Goal: Check status

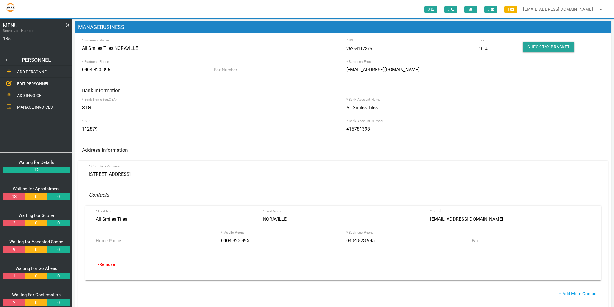
type input "1356"
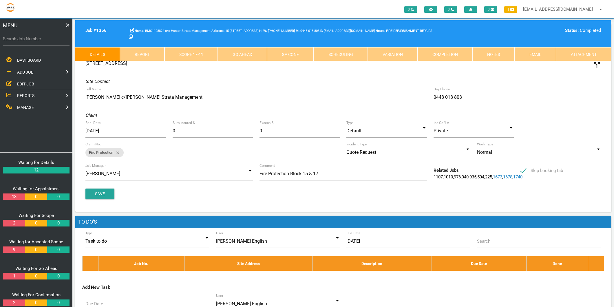
click at [443, 57] on link "Completion" at bounding box center [444, 54] width 55 height 14
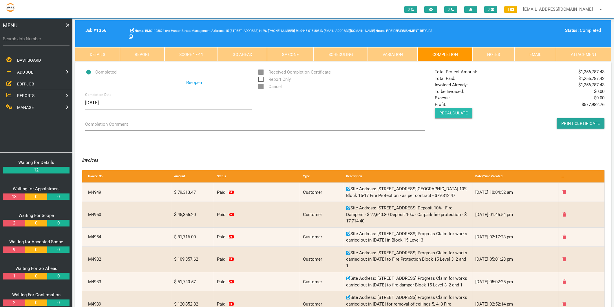
click at [446, 114] on button "Recalculate" at bounding box center [454, 113] width 38 height 10
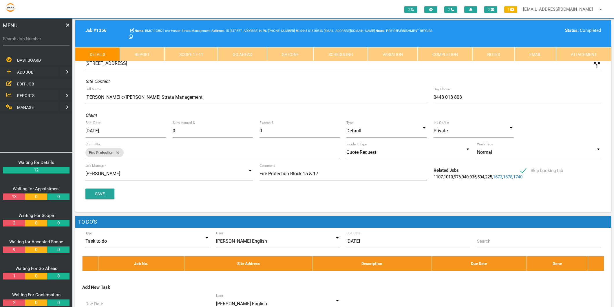
click at [441, 59] on link "Completion" at bounding box center [444, 54] width 55 height 14
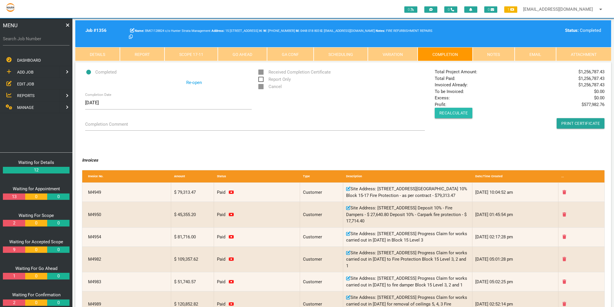
click at [455, 114] on button "Recalculate" at bounding box center [454, 113] width 38 height 10
click at [203, 54] on link "Scope 17 - 11" at bounding box center [191, 54] width 54 height 14
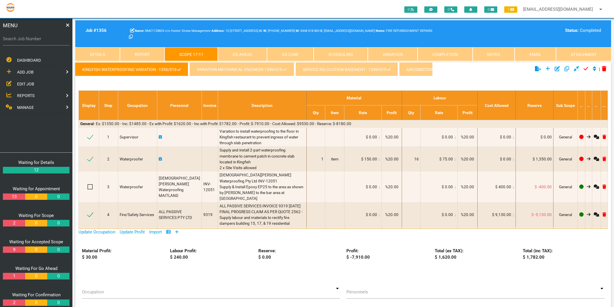
click at [252, 64] on link "variation mechanical Engineer 1356/016" at bounding box center [241, 69] width 105 height 14
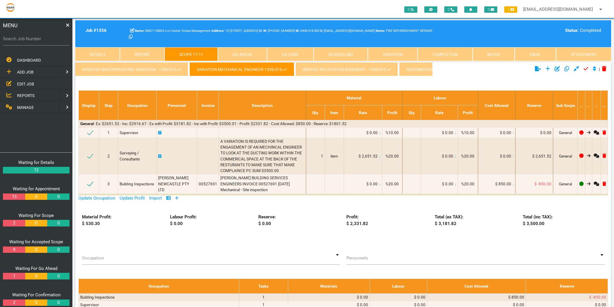
click at [323, 69] on link "service relocation basement - 1356/015" at bounding box center [346, 69] width 102 height 14
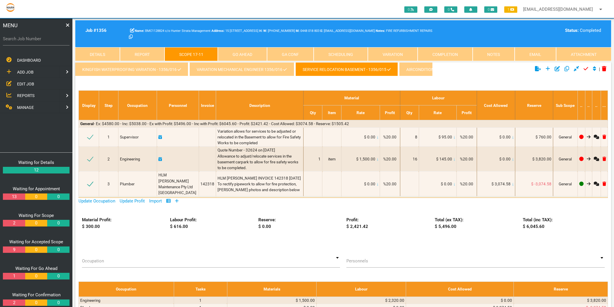
click at [413, 68] on link "AIRCONDITIONING MOTORS BUILDING 17 LEVEL 5" at bounding box center [454, 69] width 111 height 14
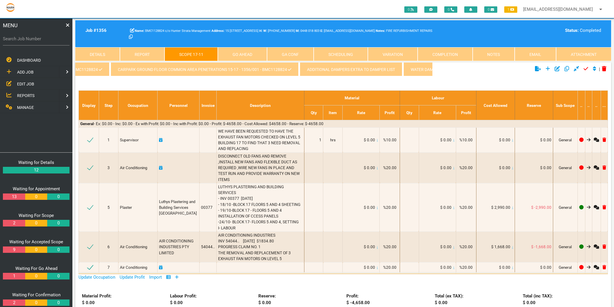
scroll to position [0, 1671]
click at [271, 71] on link "FIRE DAMPERS BUILDING 15-17 - 1356/002 - BMC1128824" at bounding box center [274, 69] width 126 height 14
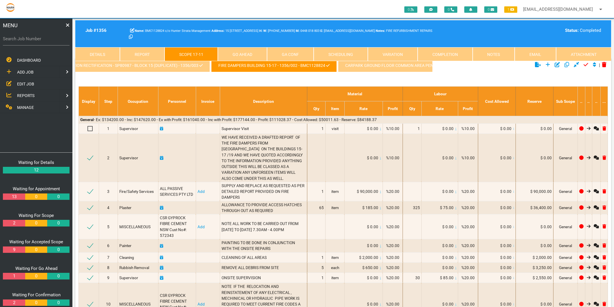
scroll to position [0, 0]
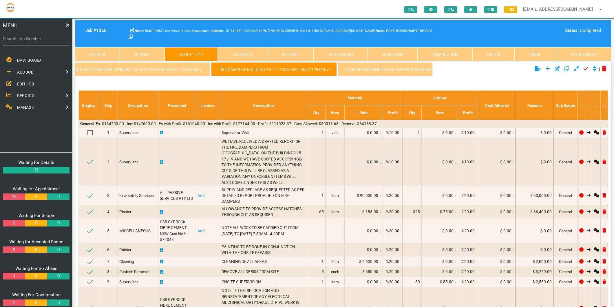
click at [157, 67] on link "Fire Protection Rectification - SP80987 - Block 15 (Duplicate) - 1356/003" at bounding box center [125, 69] width 169 height 14
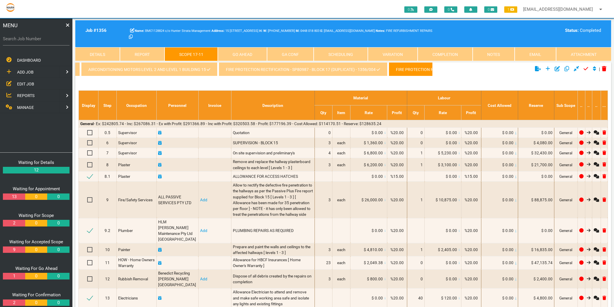
scroll to position [0, 1318]
click at [248, 70] on link "Fire Protection Rectification - SP80987 - Block 17 (Duplicate) - 1356/004" at bounding box center [308, 69] width 169 height 14
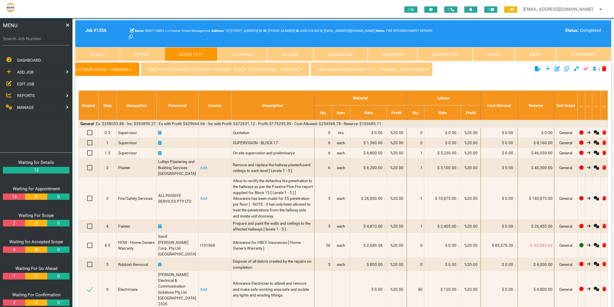
scroll to position [0, 1598]
click at [411, 70] on link "CARPARK GROUND FLOOR COMMON AREA PENETRATIONS 15-17 - 1356/001 - BMC1128824" at bounding box center [505, 69] width 188 height 14
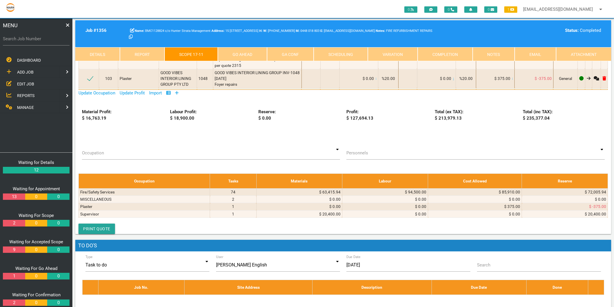
scroll to position [2606, 0]
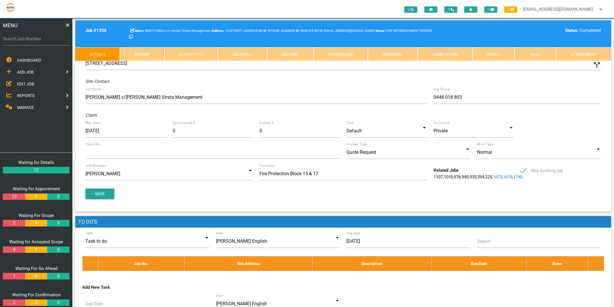
click at [40, 39] on label "Search Job Number" at bounding box center [36, 39] width 67 height 7
click at [40, 39] on input "Search Job Number" at bounding box center [36, 38] width 67 height 13
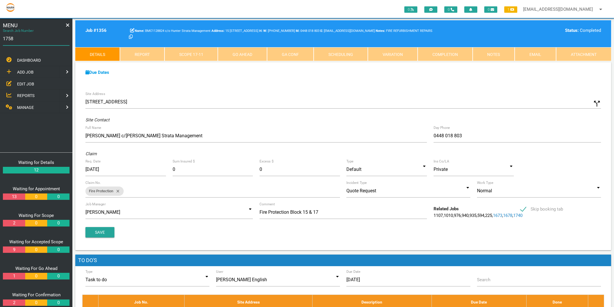
type input "17580"
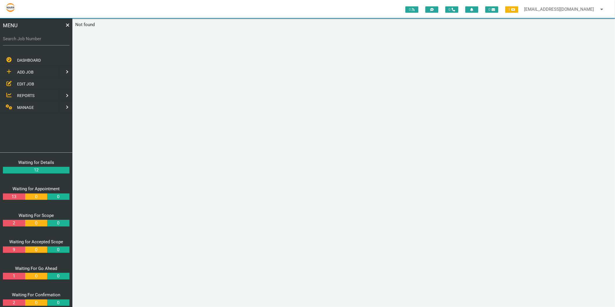
click at [40, 39] on label "Search Job Number" at bounding box center [36, 39] width 67 height 7
click at [40, 39] on input "Search Job Number" at bounding box center [36, 38] width 67 height 13
type input "1750"
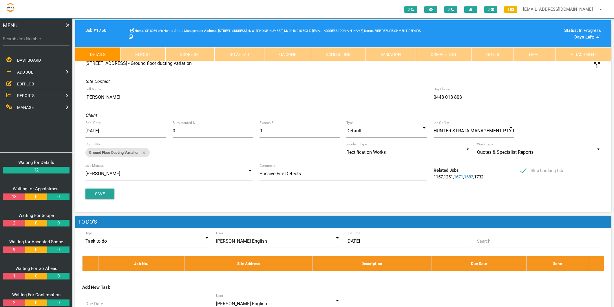
click at [459, 49] on link "Completion" at bounding box center [443, 54] width 55 height 14
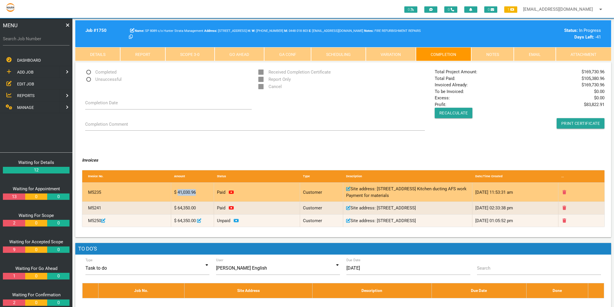
drag, startPoint x: 177, startPoint y: 190, endPoint x: 200, endPoint y: 190, distance: 22.9
click at [200, 190] on div "$ 41,030.96" at bounding box center [192, 192] width 43 height 19
